Goal: Information Seeking & Learning: Learn about a topic

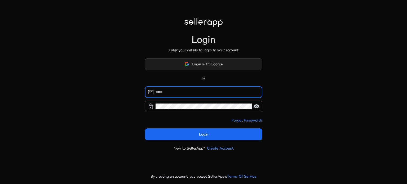
click at [212, 68] on span at bounding box center [203, 64] width 117 height 13
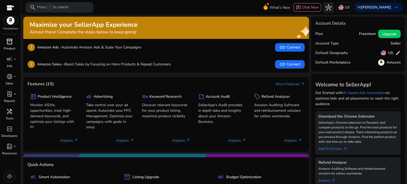
click at [4, 41] on div "inventory_2" at bounding box center [9, 41] width 15 height 8
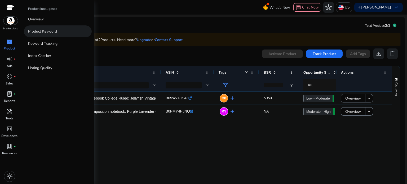
click at [64, 34] on link "Product Keyword" at bounding box center [58, 31] width 68 height 12
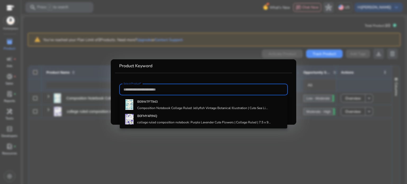
click at [178, 93] on div at bounding box center [204, 90] width 160 height 12
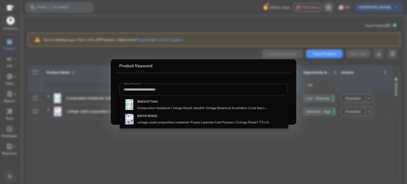
click at [196, 43] on div at bounding box center [203, 92] width 407 height 184
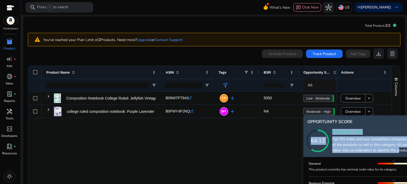
drag, startPoint x: 397, startPoint y: 152, endPoint x: 326, endPoint y: 117, distance: 79.4
click at [326, 128] on div "64.13 Moderate-High Fair PIS index and low competition enhances the Opportunity…" at bounding box center [378, 141] width 141 height 27
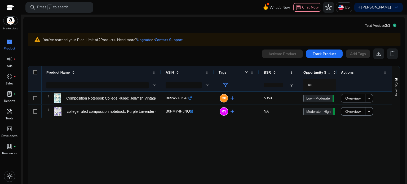
click at [347, 127] on div "Composition Notebook College Ruled: Jellyfish Vintage Botanical... B09W7FT943 .…" at bounding box center [209, 141] width 363 height 99
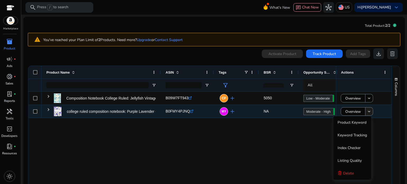
click at [367, 112] on mat-icon "keyboard_arrow_down" at bounding box center [369, 111] width 5 height 5
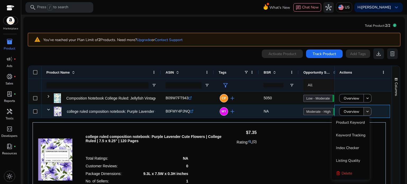
click at [368, 113] on mat-icon "keyboard_arrow_down" at bounding box center [367, 111] width 5 height 5
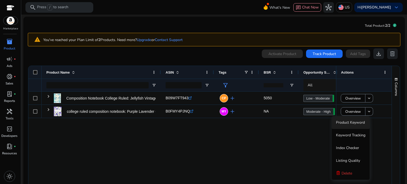
click at [353, 138] on span "Keyword Tracking" at bounding box center [350, 135] width 29 height 5
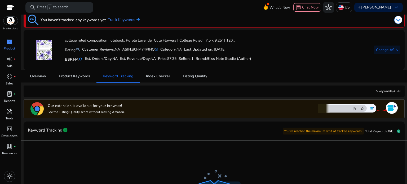
scroll to position [4, 0]
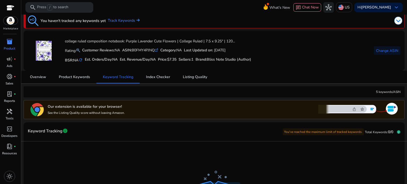
click at [391, 109] on img at bounding box center [358, 109] width 80 height 14
click at [370, 109] on img at bounding box center [358, 109] width 80 height 14
click at [10, 177] on span "light_mode" at bounding box center [9, 176] width 6 height 6
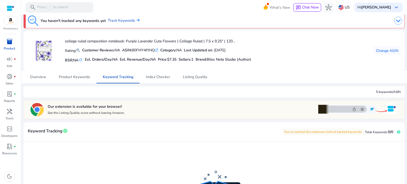
click at [322, 108] on img at bounding box center [358, 109] width 80 height 14
click at [71, 77] on span "Product Keywords" at bounding box center [74, 77] width 31 height 4
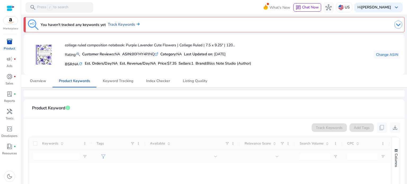
scroll to position [27, 0]
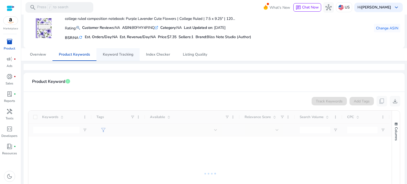
click at [131, 51] on span "Keyword Tracking" at bounding box center [118, 54] width 30 height 13
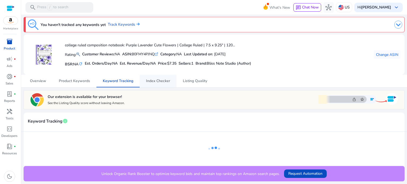
click at [152, 77] on span "Index Checker" at bounding box center [158, 81] width 24 height 13
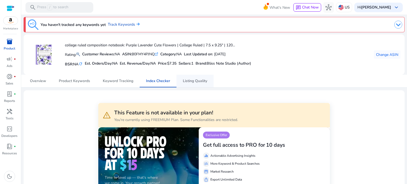
click at [199, 79] on span "Listing Quality" at bounding box center [195, 81] width 24 height 4
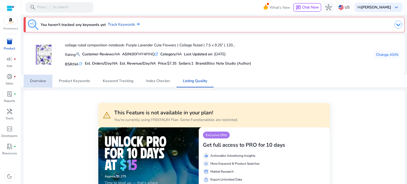
click at [44, 81] on span "Overview" at bounding box center [38, 81] width 16 height 4
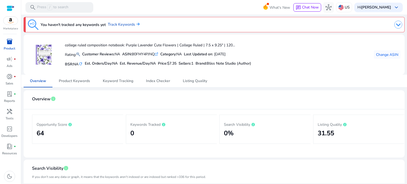
click at [10, 41] on span "inventory_2" at bounding box center [9, 41] width 6 height 6
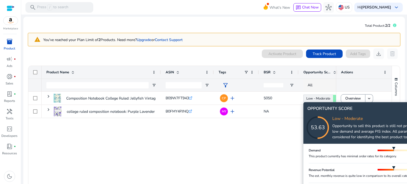
click at [325, 99] on icon at bounding box center [323, 122] width 53 height 53
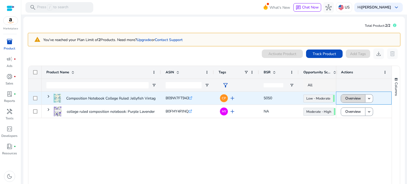
click at [353, 98] on span "Overview" at bounding box center [353, 98] width 16 height 11
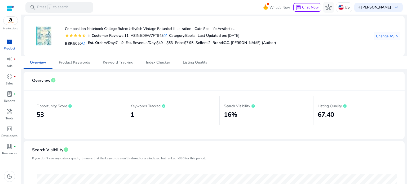
scroll to position [27, 0]
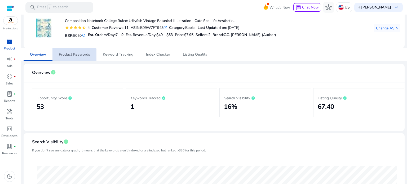
click at [74, 55] on span "Product Keywords" at bounding box center [74, 55] width 31 height 4
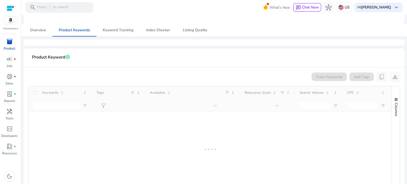
scroll to position [53, 0]
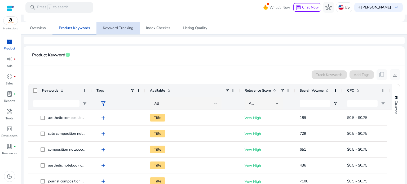
click at [120, 27] on span "Keyword Tracking" at bounding box center [118, 28] width 30 height 4
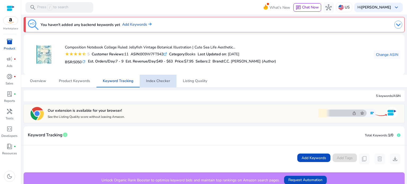
click at [163, 82] on span "Index Checker" at bounding box center [158, 81] width 24 height 4
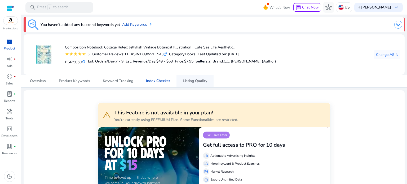
click at [180, 81] on link "Listing Quality" at bounding box center [195, 81] width 37 height 13
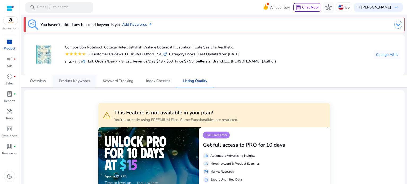
click at [72, 79] on span "Product Keywords" at bounding box center [74, 81] width 31 height 4
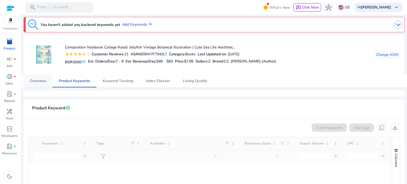
click at [40, 87] on nav "Overview Product Keywords Keyword Tracking Index Checker Listing Quality" at bounding box center [214, 81] width 387 height 13
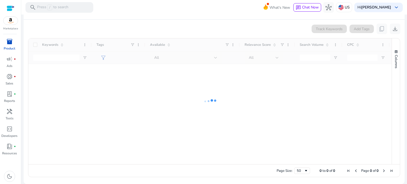
scroll to position [19, 0]
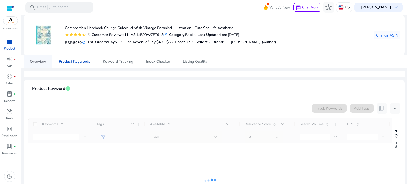
click at [36, 67] on span "Overview" at bounding box center [38, 61] width 16 height 13
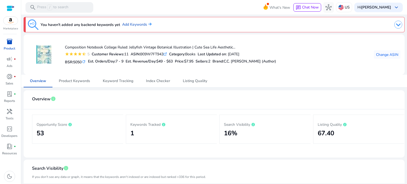
click at [7, 50] on p "Product" at bounding box center [9, 48] width 11 height 5
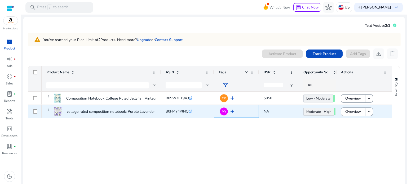
click at [243, 110] on div "MY add" at bounding box center [237, 112] width 33 height 10
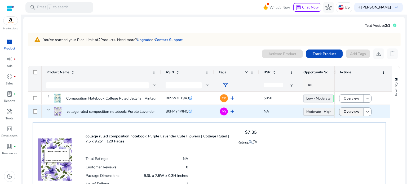
click at [349, 112] on span "Overview" at bounding box center [352, 111] width 16 height 11
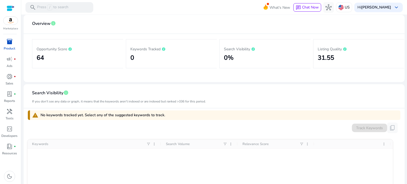
scroll to position [80, 0]
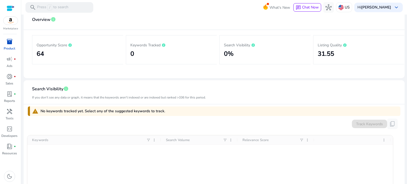
click at [220, 54] on div "Search Visibility 0%" at bounding box center [265, 49] width 91 height 29
drag, startPoint x: 233, startPoint y: 53, endPoint x: 236, endPoint y: 53, distance: 2.9
click at [233, 53] on h2 "0%" at bounding box center [265, 54] width 82 height 8
click at [227, 55] on h2 "0%" at bounding box center [265, 54] width 82 height 8
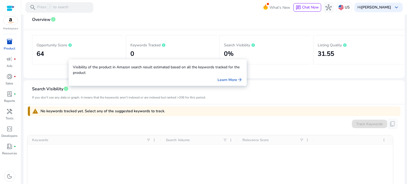
click at [64, 91] on span "info" at bounding box center [65, 88] width 5 height 5
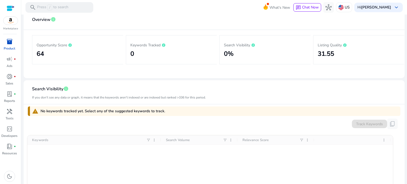
click at [225, 76] on mat-card "Overview info Opportunity Score 64 Keywords Tracked 0 Search Visibility 0% List…" at bounding box center [214, 44] width 381 height 67
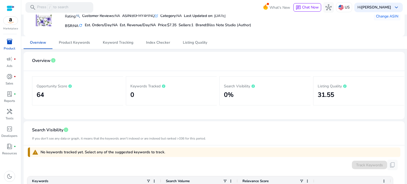
scroll to position [0, 0]
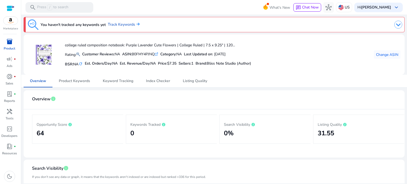
drag, startPoint x: 60, startPoint y: 5, endPoint x: 9, endPoint y: 37, distance: 60.5
click at [9, 37] on div "Marketplace inventory_2 Product campaign fiber_manual_record Ads donut_small fi…" at bounding box center [10, 92] width 21 height 184
click at [9, 39] on span "inventory_2" at bounding box center [9, 41] width 6 height 6
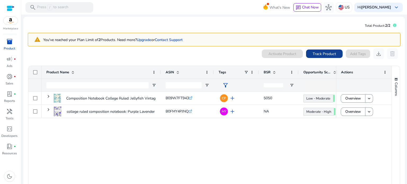
click at [318, 52] on span "Track Product" at bounding box center [324, 54] width 23 height 6
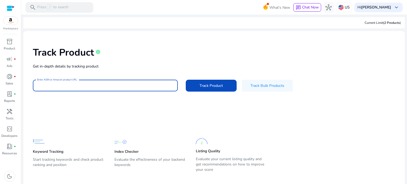
paste input "**********"
type input "**********"
click at [211, 88] on span "Track Product" at bounding box center [211, 86] width 23 height 6
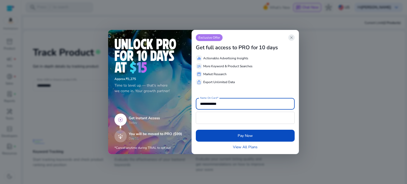
click at [290, 37] on span "close" at bounding box center [292, 38] width 4 height 4
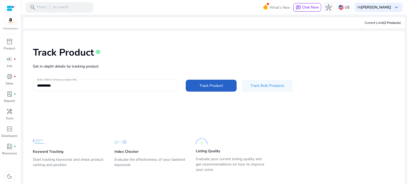
click at [71, 38] on div "**********" at bounding box center [214, 68] width 373 height 67
drag, startPoint x: 69, startPoint y: 50, endPoint x: 69, endPoint y: 55, distance: 5.3
click at [69, 53] on h1 "Track Product" at bounding box center [63, 52] width 61 height 11
click at [69, 55] on h1 "Track Product" at bounding box center [63, 52] width 61 height 11
click at [11, 37] on div "Marketplace inventory_2 Product campaign fiber_manual_record Ads donut_small fi…" at bounding box center [10, 92] width 21 height 184
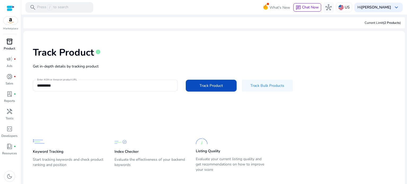
click at [10, 43] on span "inventory_2" at bounding box center [9, 41] width 6 height 6
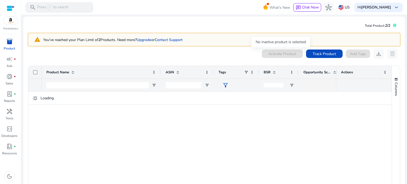
click at [278, 56] on div "Activate Product" at bounding box center [282, 54] width 41 height 8
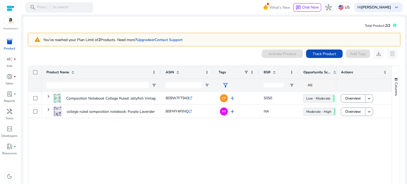
click at [278, 56] on div "Activate Product" at bounding box center [282, 54] width 41 height 8
click at [278, 52] on div "Activate Product" at bounding box center [282, 54] width 41 height 8
click at [78, 85] on input "Product Name Filter Input" at bounding box center [97, 85] width 102 height 6
paste input "**********"
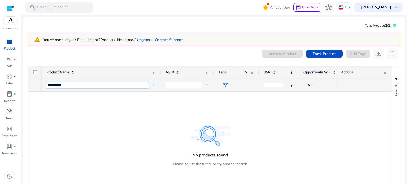
type input "**********"
click at [269, 81] on div at bounding box center [274, 85] width 20 height 12
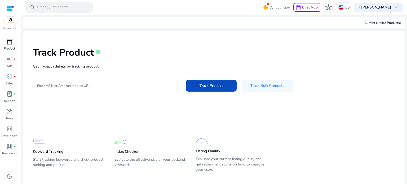
click at [10, 41] on span "inventory_2" at bounding box center [9, 41] width 6 height 6
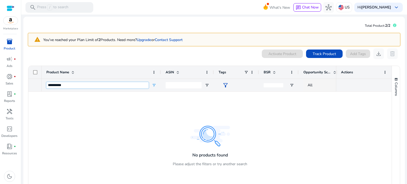
drag, startPoint x: 142, startPoint y: 86, endPoint x: 39, endPoint y: 85, distance: 102.9
click at [39, 85] on div "Product Name ASIN Tags" at bounding box center [209, 79] width 363 height 26
click at [101, 103] on div "Loading" at bounding box center [209, 98] width 363 height 13
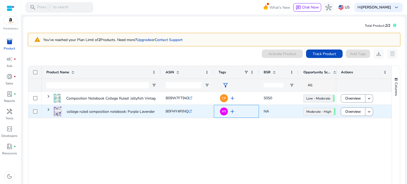
click at [232, 111] on span "add" at bounding box center [232, 111] width 6 height 6
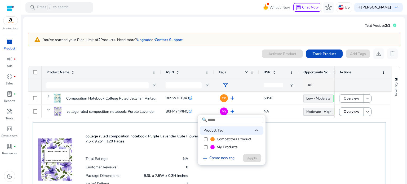
click at [209, 157] on link "add Create new tag" at bounding box center [218, 158] width 37 height 6
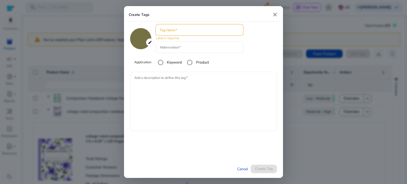
drag, startPoint x: 198, startPoint y: 27, endPoint x: 277, endPoint y: 14, distance: 80.5
click at [277, 14] on mat-icon "close" at bounding box center [275, 14] width 6 height 6
type input "*******"
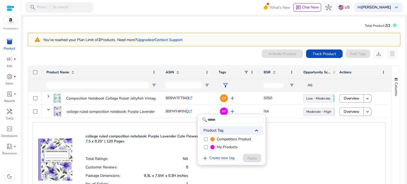
click at [277, 14] on div at bounding box center [203, 92] width 407 height 184
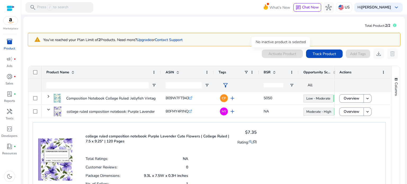
click at [284, 56] on div "Activate Product" at bounding box center [282, 54] width 41 height 8
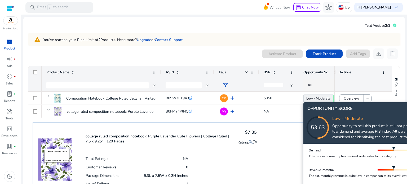
click at [319, 97] on icon at bounding box center [323, 122] width 53 height 53
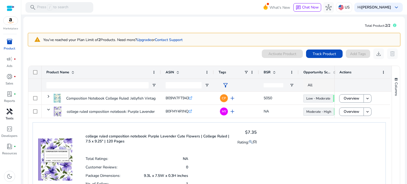
click at [13, 112] on div "handyman" at bounding box center [9, 111] width 15 height 8
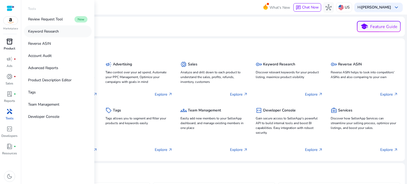
click at [45, 29] on p "Keyword Research" at bounding box center [43, 32] width 31 height 6
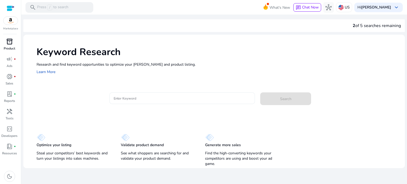
click at [150, 100] on input "Enter Keyword" at bounding box center [182, 98] width 137 height 6
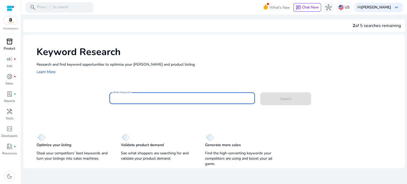
click at [124, 98] on input "Enter Keyword" at bounding box center [182, 98] width 137 height 6
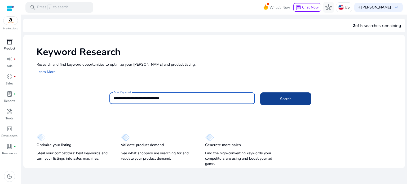
type input "**********"
click at [276, 96] on span at bounding box center [285, 99] width 51 height 13
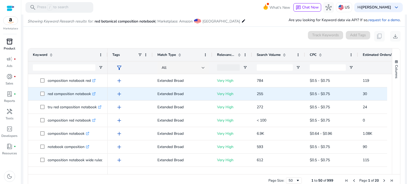
scroll to position [62, 0]
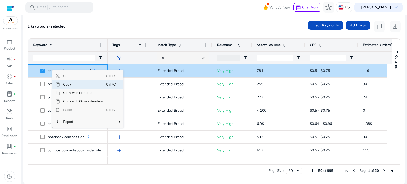
click at [69, 86] on span "Copy" at bounding box center [83, 84] width 46 height 8
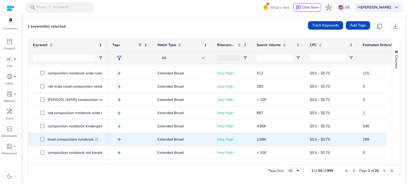
scroll to position [80, 0]
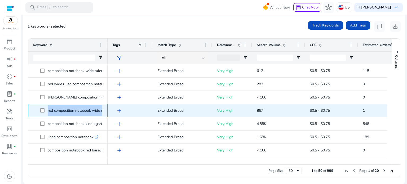
drag, startPoint x: 46, startPoint y: 109, endPoint x: 104, endPoint y: 112, distance: 58.1
click at [104, 112] on div "red composition notebook wide ruled .st0{fill:#2c8af8}" at bounding box center [68, 110] width 80 height 13
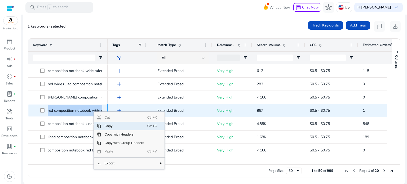
copy span "red composition notebook wide ruled .st0{fill:#2c8af8}"
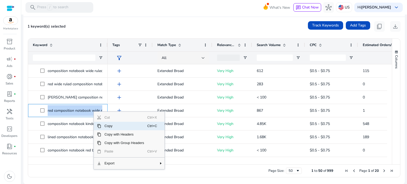
click at [60, 173] on div "Page Size: 50 1 to 50 of 999 Page 1 of 20" at bounding box center [214, 171] width 372 height 13
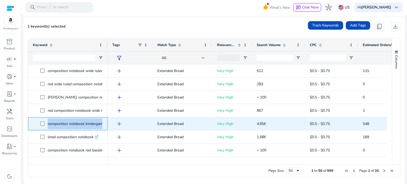
drag, startPoint x: 46, startPoint y: 124, endPoint x: 107, endPoint y: 125, distance: 60.7
click at [107, 125] on div "composition notebook kindergarten .st0{fill:#2c8af8}" at bounding box center [68, 123] width 80 height 13
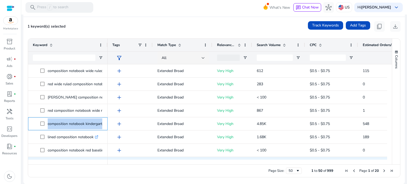
copy span "composition notebook kindergarten .st0{fill:#2c8af8}"
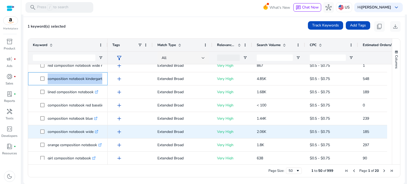
scroll to position [133, 0]
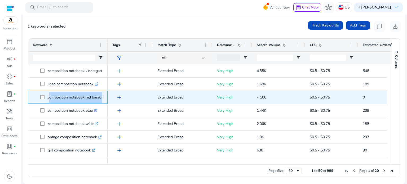
drag, startPoint x: 48, startPoint y: 96, endPoint x: 105, endPoint y: 95, distance: 56.7
click at [105, 95] on div "composition notebook red baseline .st0{fill:#2c8af8}" at bounding box center [68, 97] width 80 height 13
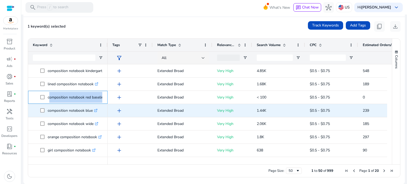
copy span "composition notebook red baseline .st0{fill:#2c8af8}"
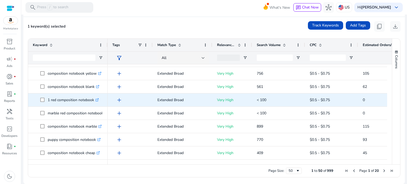
scroll to position [239, 0]
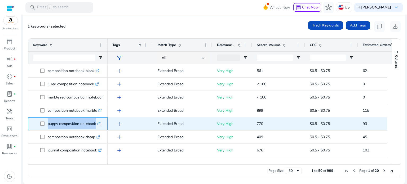
drag, startPoint x: 48, startPoint y: 123, endPoint x: 103, endPoint y: 120, distance: 54.7
click at [103, 120] on div "puppy composition notebook .st0{fill:#2c8af8}" at bounding box center [68, 123] width 80 height 13
copy span "puppy composition notebook .st0{fill:#2c8af8}"
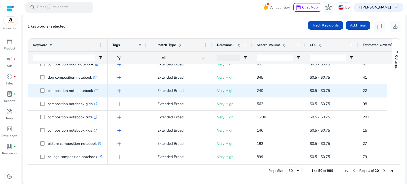
scroll to position [398, 0]
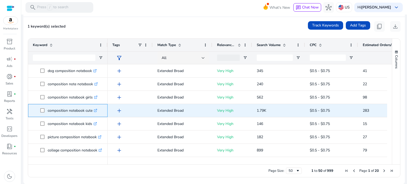
drag, startPoint x: 48, startPoint y: 111, endPoint x: 94, endPoint y: 109, distance: 46.2
click at [94, 109] on span "composition notebook cute .st0{fill:#2c8af8}" at bounding box center [71, 110] width 63 height 11
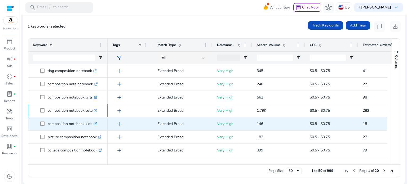
copy span "composition notebook cute"
